Goal: Answer question/provide support: Answer question/provide support

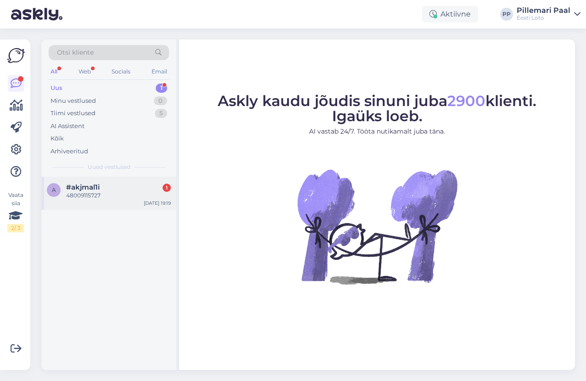
click at [120, 192] on div "48009115727" at bounding box center [118, 196] width 105 height 8
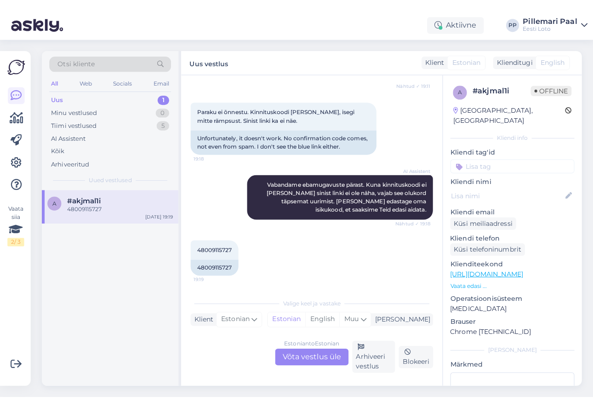
scroll to position [312, 0]
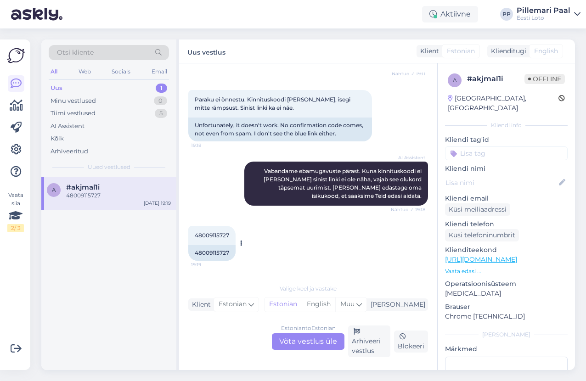
click at [213, 237] on span "48009115727" at bounding box center [212, 235] width 34 height 7
copy div "48009115727 19:19"
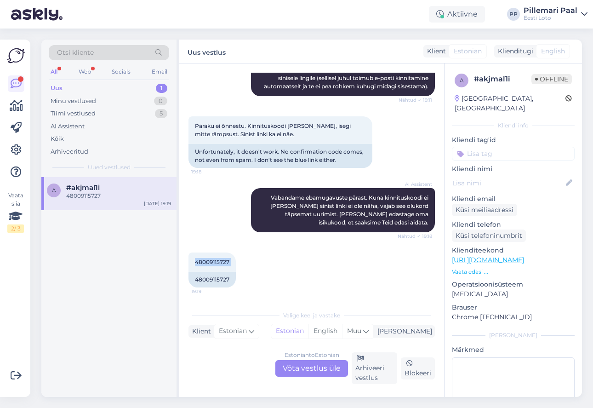
scroll to position [276, 0]
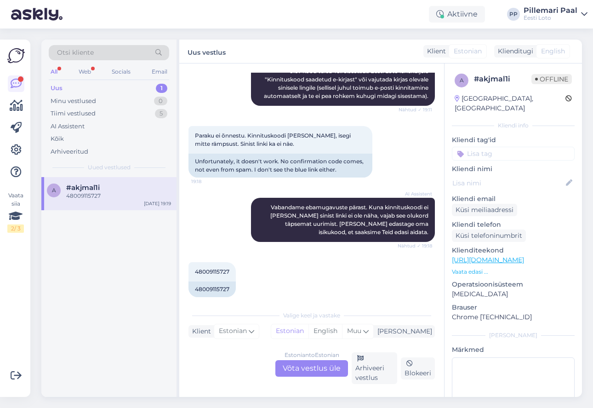
click at [315, 374] on div "Estonian to Estonian Võta vestlus üle" at bounding box center [311, 368] width 73 height 17
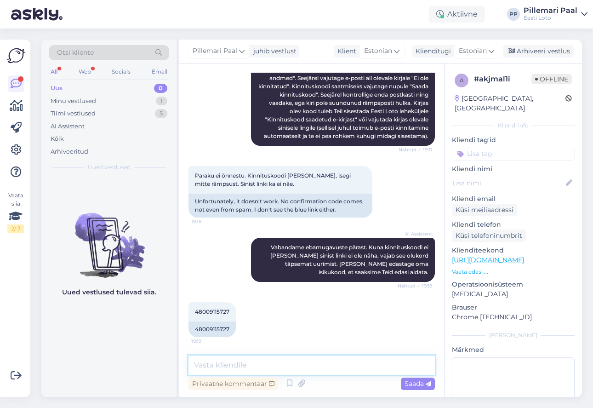
click at [255, 365] on textarea at bounding box center [311, 364] width 246 height 19
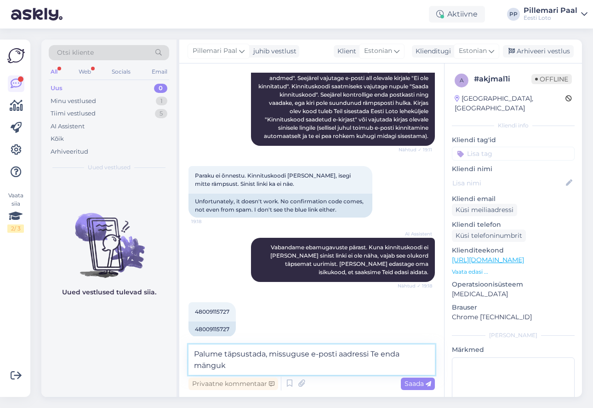
scroll to position [247, 0]
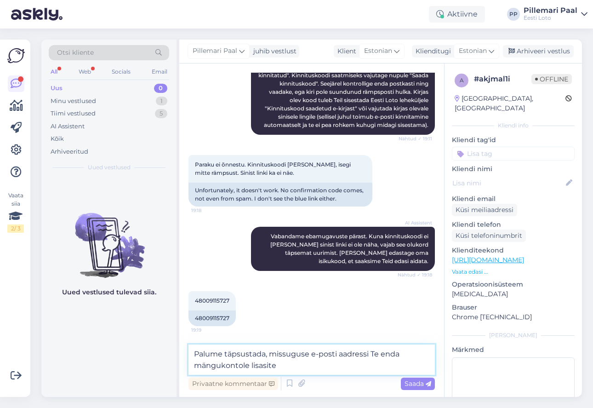
type textarea "Palume täpsustada, missuguse e-posti aadressi Te enda mängukontole lisasite."
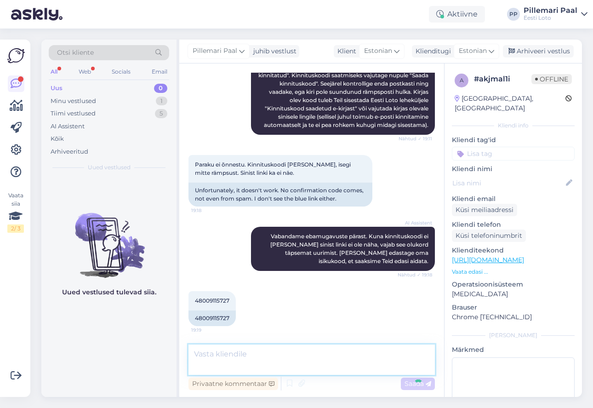
scroll to position [283, 0]
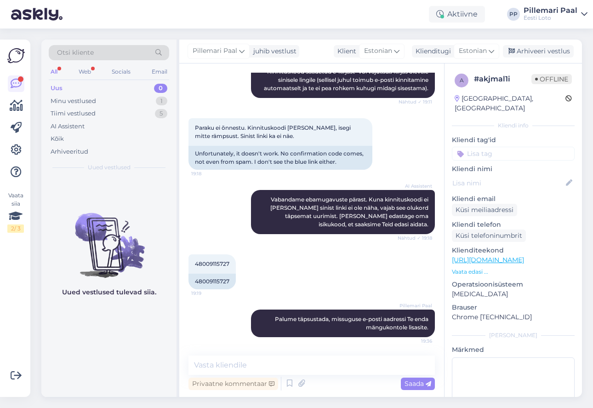
click at [60, 74] on div "All Web Socials Email" at bounding box center [109, 73] width 120 height 14
click at [485, 147] on input at bounding box center [513, 154] width 123 height 14
type input "e-pos"
click at [504, 186] on span "E-posti kinnitamine" at bounding box center [513, 189] width 54 height 6
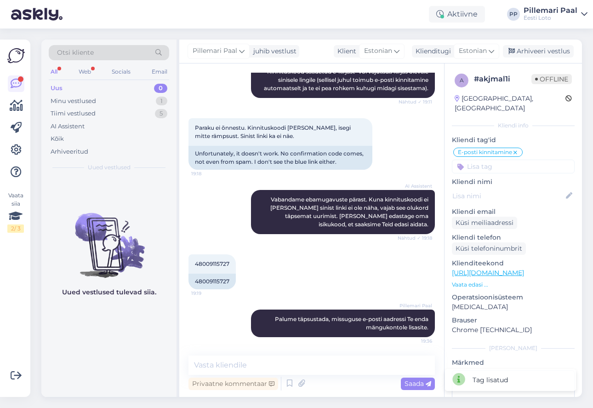
click at [68, 86] on div "Uus 0" at bounding box center [109, 88] width 120 height 13
click at [549, 54] on div "Arhiveeri vestlus" at bounding box center [538, 51] width 71 height 12
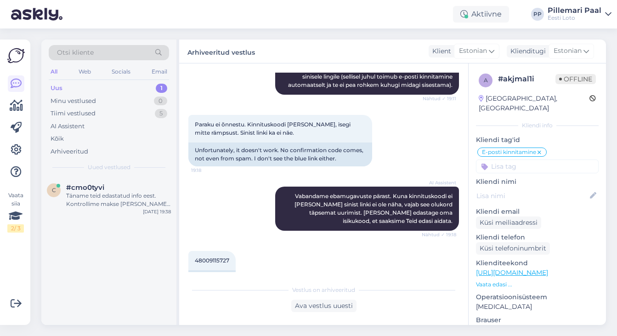
scroll to position [312, 0]
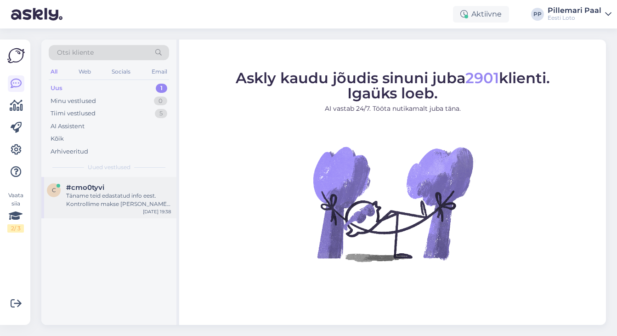
click at [96, 198] on div "Täname teid edastatud info eest. Kontrollime makse [PERSON_NAME] suuname selle …" at bounding box center [118, 200] width 105 height 17
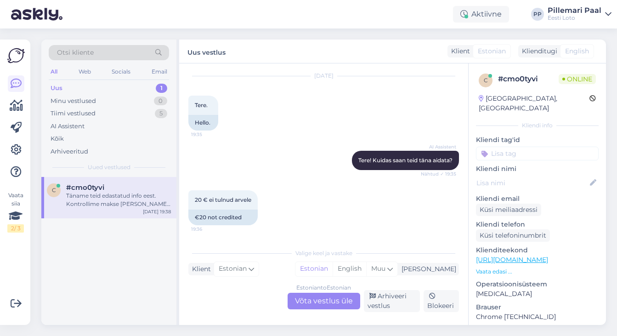
scroll to position [23, 0]
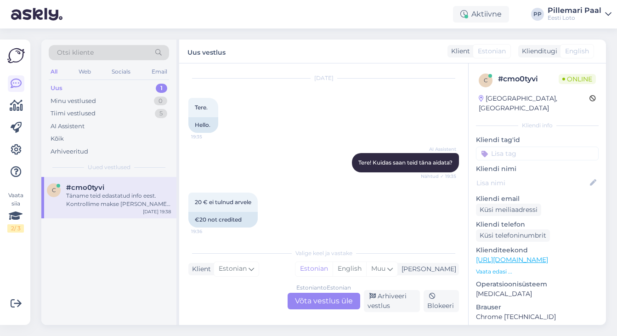
click at [320, 306] on div "Estonian to Estonian Võta vestlus üle" at bounding box center [324, 301] width 73 height 17
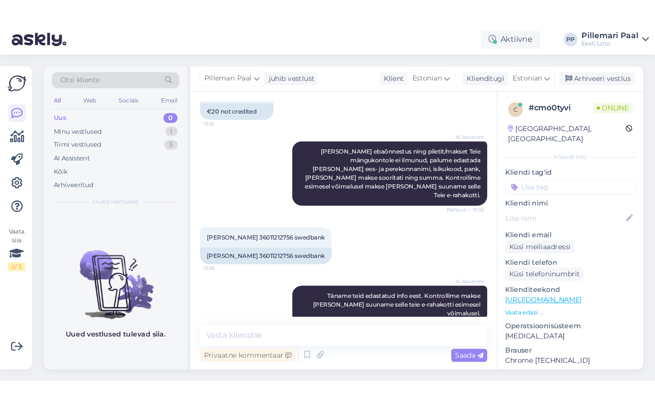
scroll to position [161, 0]
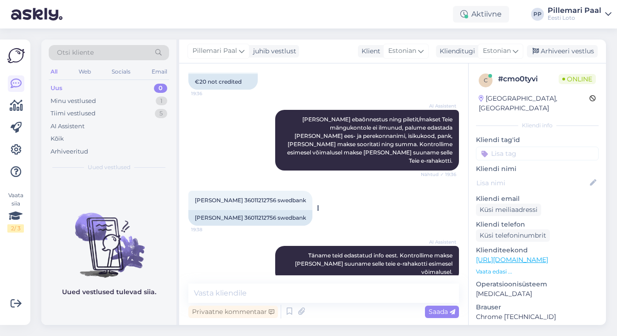
click at [236, 197] on span "Toivo Peets 36011212756 swedbank" at bounding box center [250, 200] width 111 height 7
copy span "36011212756"
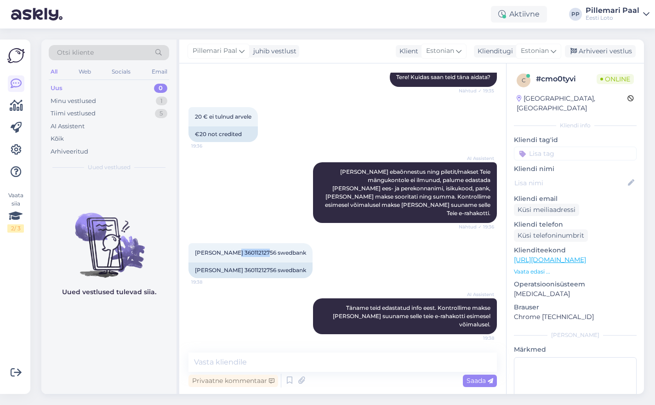
scroll to position [92, 0]
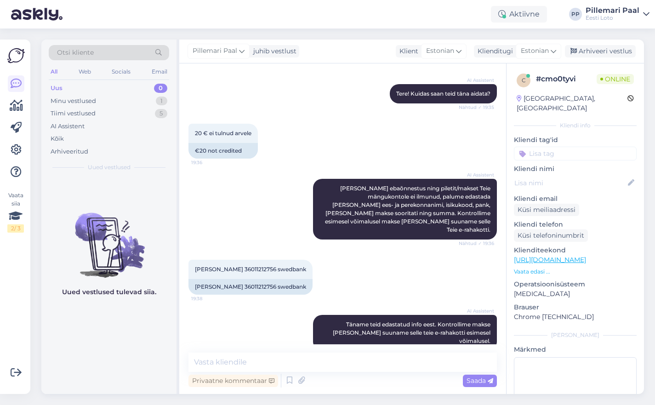
click at [540, 147] on input at bounding box center [575, 154] width 123 height 14
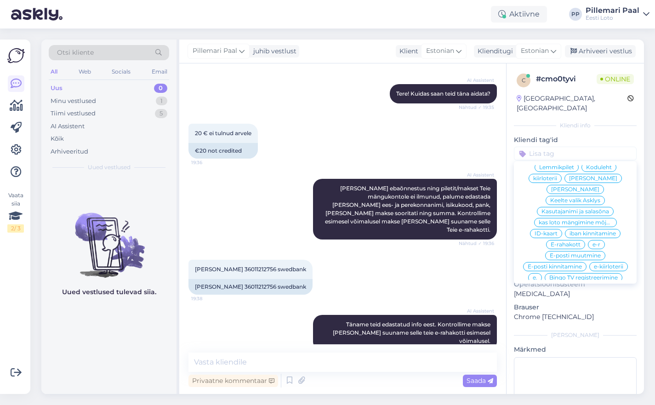
scroll to position [268, 0]
click at [568, 238] on span "E-rahakott" at bounding box center [565, 241] width 30 height 6
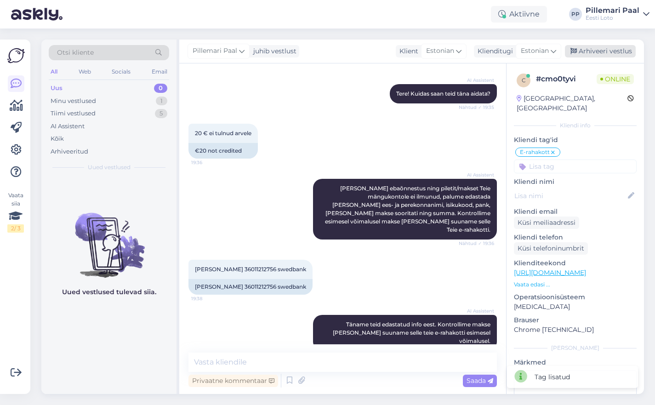
click at [590, 47] on div "Arhiveeri vestlus" at bounding box center [600, 51] width 71 height 12
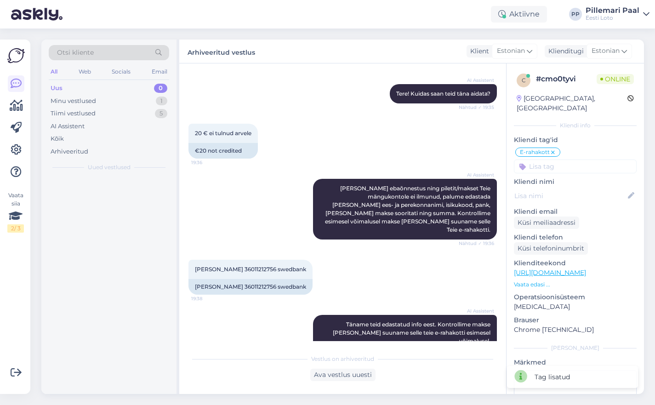
scroll to position [96, 0]
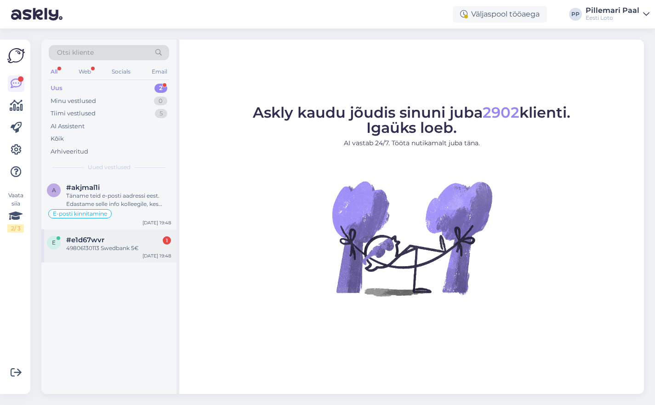
click at [125, 239] on div "#e1d67wvr 1" at bounding box center [118, 240] width 105 height 8
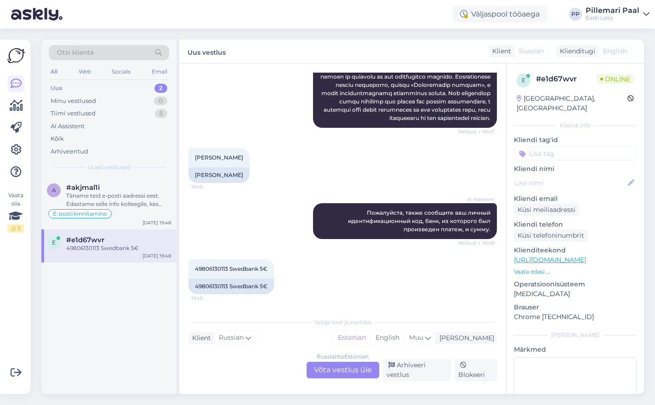
scroll to position [209, 0]
click at [329, 368] on div "Russian to Estonian Võta vestlus üle" at bounding box center [342, 370] width 73 height 17
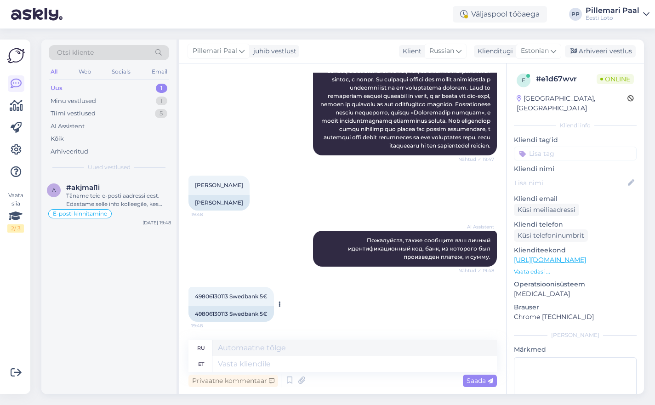
click at [218, 296] on span "49806130113 Swedbank 5€" at bounding box center [231, 296] width 73 height 7
copy span "49806130113"
click at [306, 362] on textarea at bounding box center [354, 364] width 284 height 16
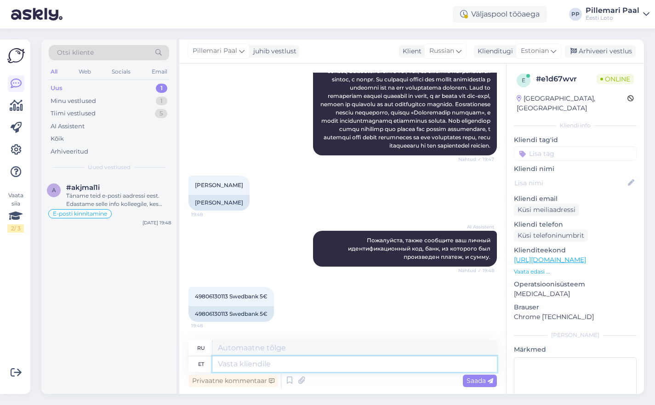
paste textarea "Kontrollisime ostu üle ja raha tagastasime Teie e-rahakotti. Loosimisel osalemi…"
type textarea "Kontrollisime ostu üle ja raha tagastasime Teie e-rahakotti. Loosimisel osalemi…"
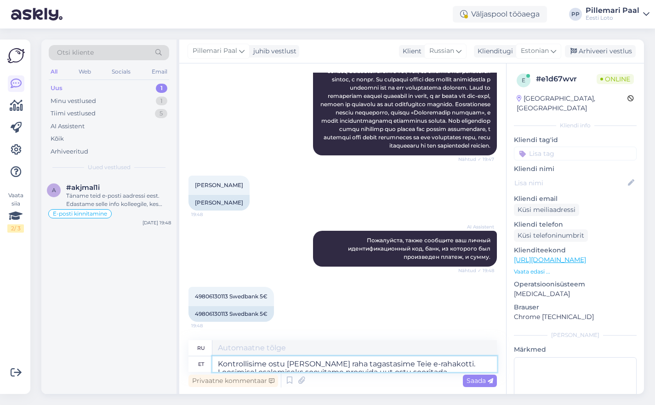
scroll to position [198, 0]
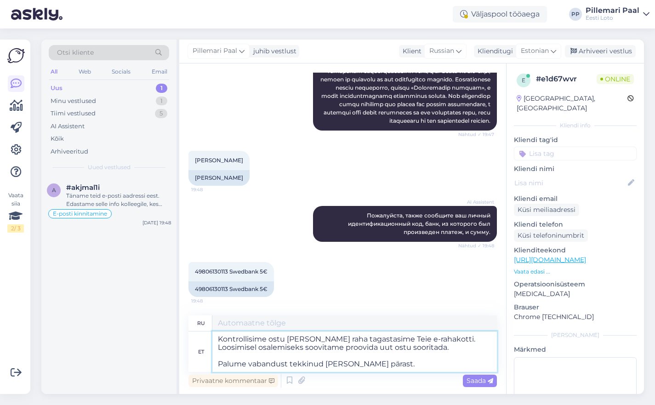
type textarea "Мы проверили покупку и вернули деньги на ваш электронный кошелёк. Чтобы принять…"
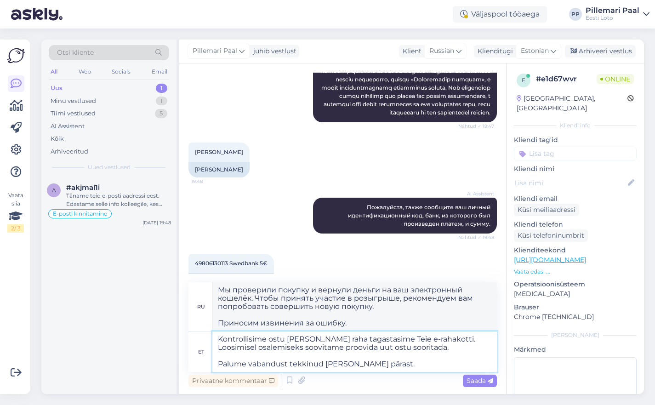
scroll to position [200, 0]
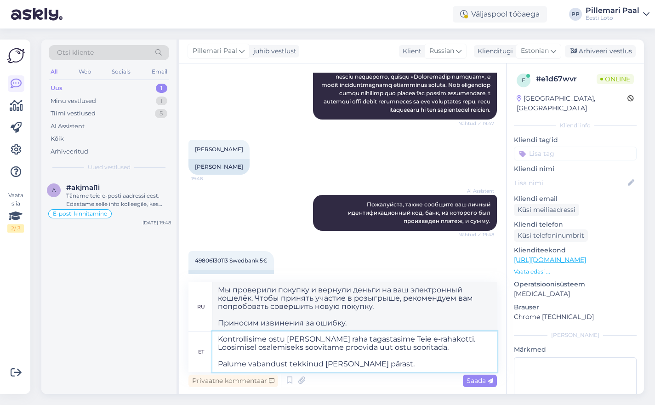
drag, startPoint x: 434, startPoint y: 338, endPoint x: 441, endPoint y: 346, distance: 11.1
click at [441, 346] on textarea "Kontrollisime ostu üle ja raha tagastasime Teie e-rahakotti. Loosimisel osalemi…" at bounding box center [354, 351] width 284 height 40
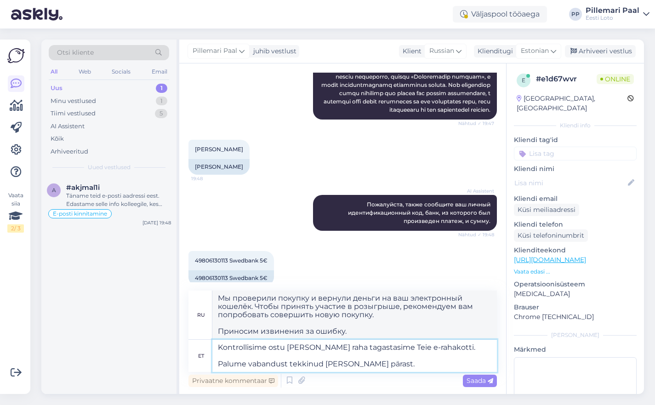
type textarea "Kontrollisime ostu üle ja raha tagastasime Teie e-rahakotti. Palume vabandust t…"
type textarea "Мы проверили покупку и вернули деньги на ваш электронный кошелек. Приносим изви…"
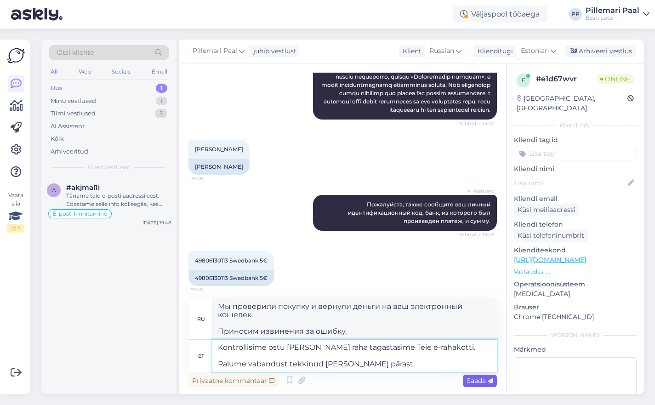
type textarea "Kontrollisime ostu üle ja raha tagastasime Teie e-rahakotti. Palume vabandust t…"
click at [484, 377] on span "Saada" at bounding box center [479, 380] width 27 height 8
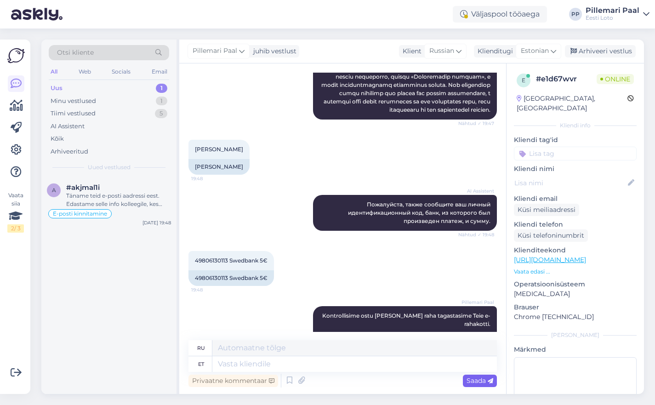
scroll to position [269, 0]
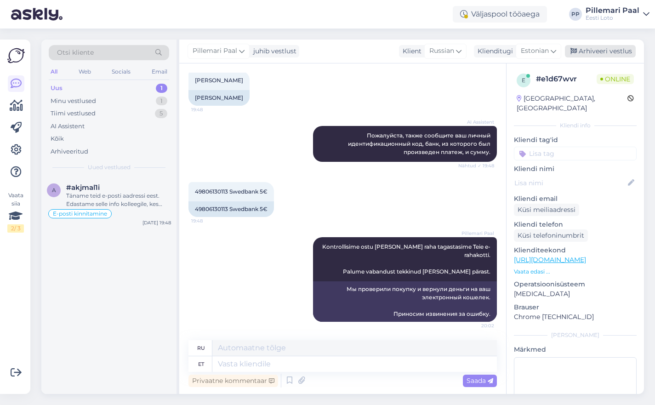
click at [589, 47] on div "Arhiveeri vestlus" at bounding box center [600, 51] width 71 height 12
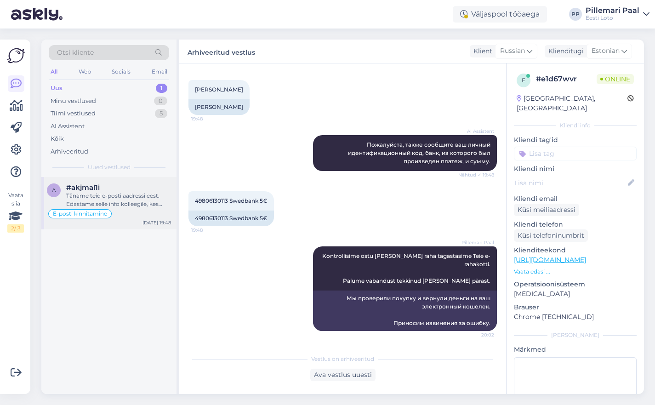
click at [135, 185] on div "#akjmal1i" at bounding box center [118, 187] width 105 height 8
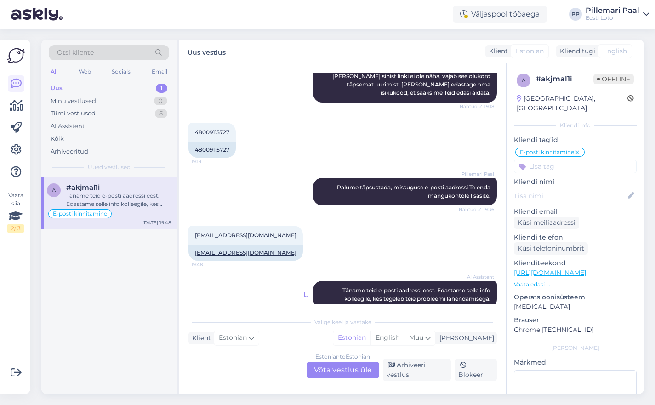
scroll to position [409, 0]
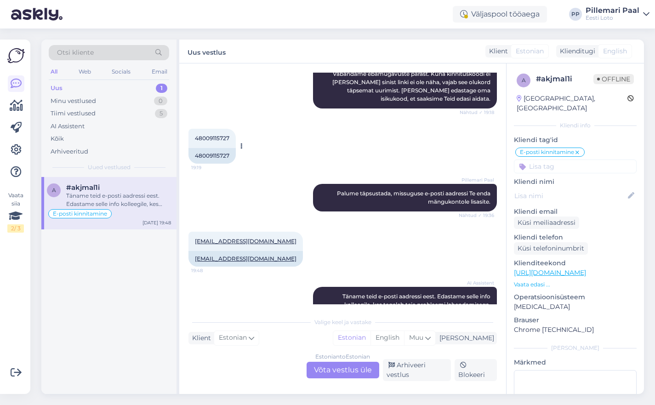
click at [216, 138] on span "48009115727" at bounding box center [212, 138] width 34 height 7
copy div "48009115727 19:19"
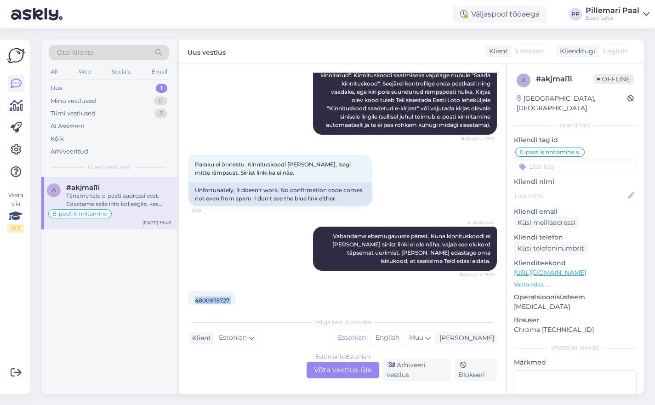
scroll to position [429, 0]
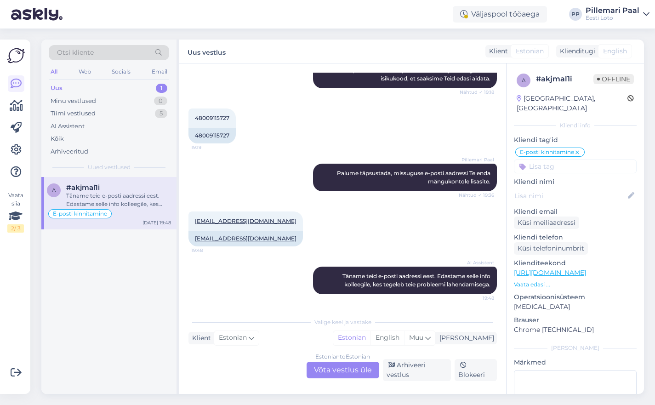
click at [338, 368] on div "Estonian to Estonian Võta vestlus üle" at bounding box center [342, 370] width 73 height 17
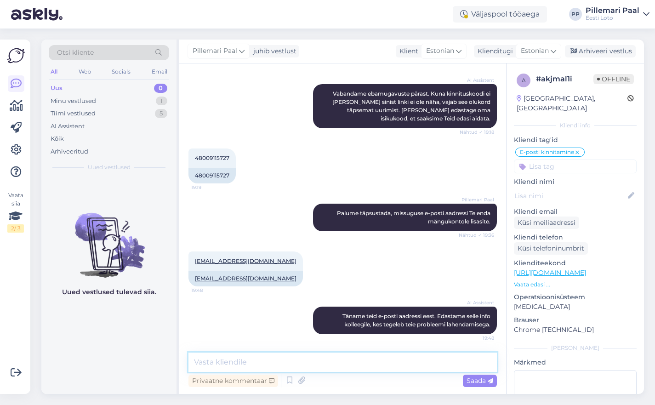
click at [317, 362] on textarea at bounding box center [342, 361] width 308 height 19
paste textarea "3323"
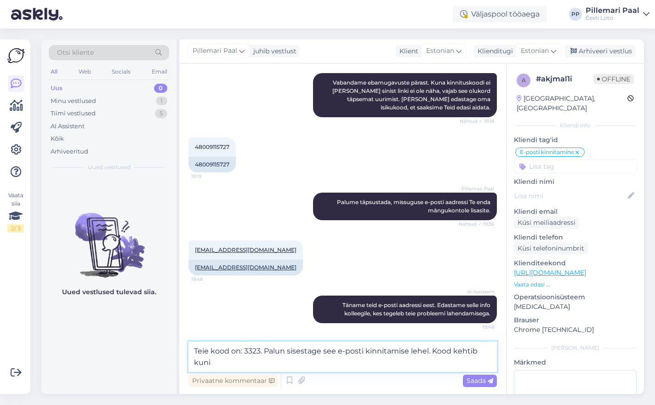
paste textarea "09.09.2025 19:15:09"
type textarea "Teie kood on: 3323. Palun sisestage see e-posti kinnitamise lehel. Kood kehtib …"
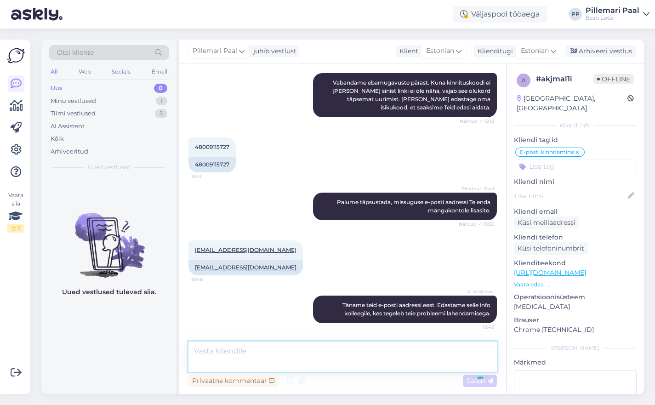
scroll to position [437, 0]
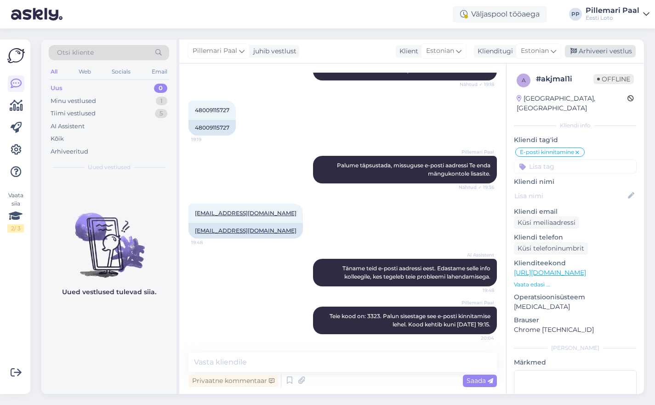
click at [584, 51] on div "Arhiveeri vestlus" at bounding box center [600, 51] width 71 height 12
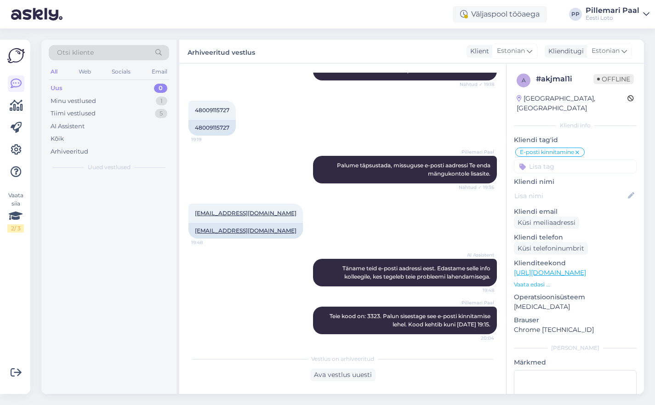
scroll to position [440, 0]
